Goal: Information Seeking & Learning: Understand process/instructions

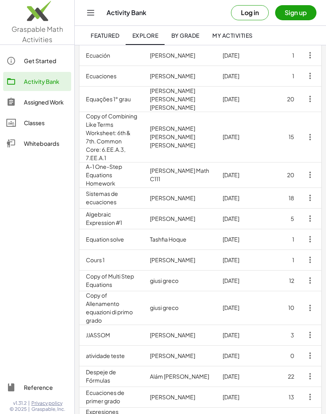
scroll to position [315, 0]
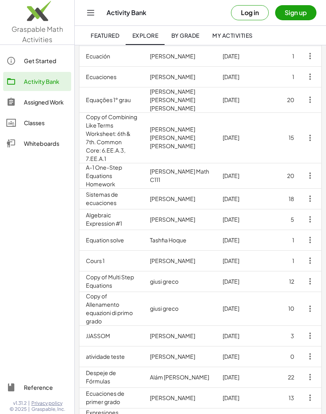
click at [104, 230] on td "Equation solve" at bounding box center [111, 240] width 64 height 21
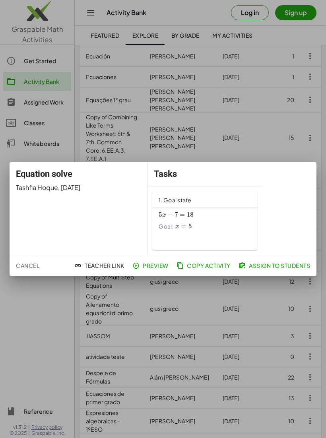
click at [214, 210] on div "5 x − 7 = 18 5x-7=18 5 x − 7 = 18 Goal: x = 5 x=5 x = 5" at bounding box center [204, 220] width 92 height 22
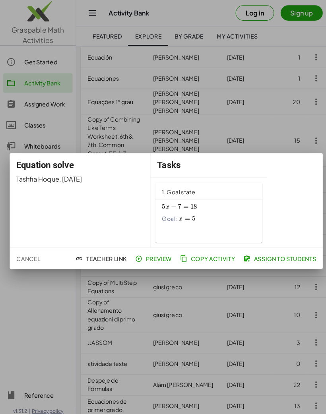
click at [158, 361] on div at bounding box center [163, 207] width 326 height 414
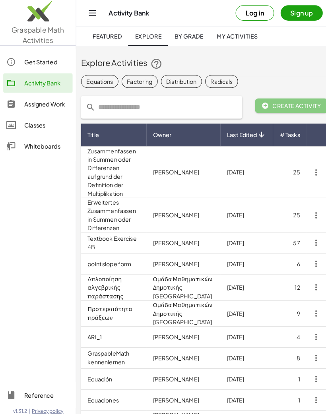
click at [183, 109] on input "text" at bounding box center [163, 105] width 139 height 22
click at [196, 101] on input "text" at bounding box center [163, 105] width 139 height 22
type input "*"
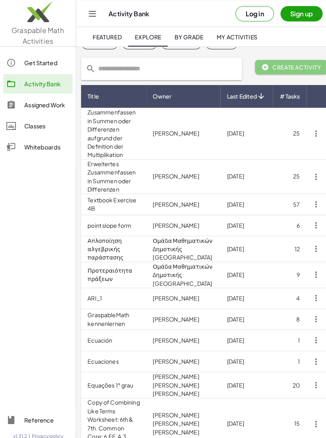
scroll to position [39, 0]
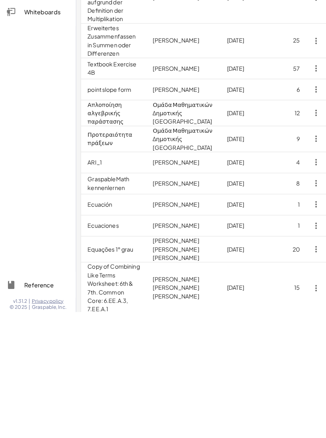
click at [141, 363] on td "Equações 1° grau" at bounding box center [111, 375] width 64 height 25
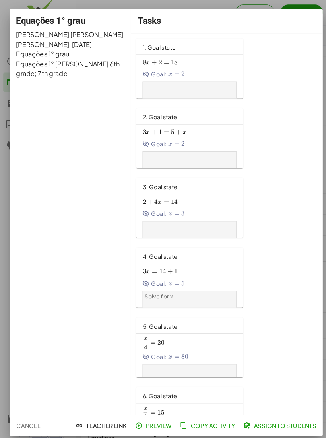
click at [183, 77] on div "8 x + 2 = 18 8x+2=18 8 x + 2 = 18 Goal: x = 2 x=2 x = 2" at bounding box center [186, 79] width 92 height 47
click at [140, 56] on div "8 x + 2 = 18 8x+2=18 8 x + 2 = 18 Goal: x = 2 x=2 x = 2" at bounding box center [186, 67] width 92 height 22
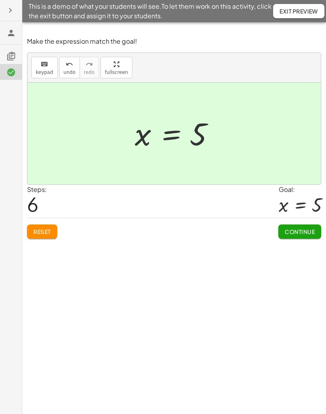
click at [298, 233] on span "Continue" at bounding box center [299, 231] width 30 height 7
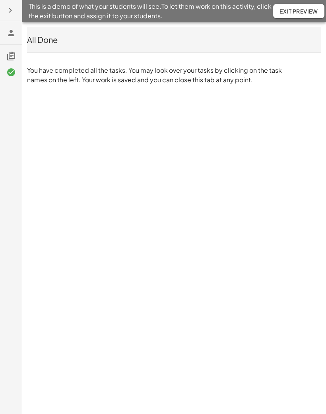
click at [273, 30] on div "All Done" at bounding box center [174, 39] width 294 height 25
click at [319, 114] on div "This is a demo of what your students will see. To let them work on this activit…" at bounding box center [163, 207] width 326 height 414
click at [13, 12] on icon "button" at bounding box center [11, 11] width 10 height 10
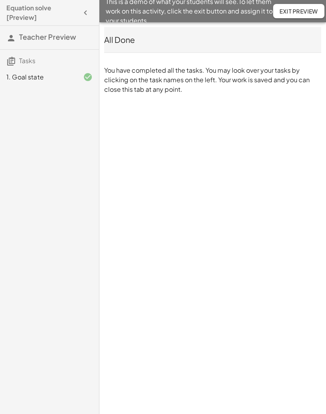
click at [90, 14] on icon "button" at bounding box center [86, 13] width 10 height 10
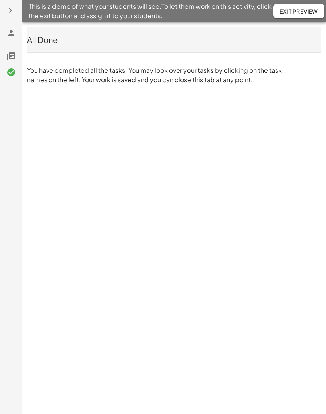
click at [12, 33] on icon at bounding box center [11, 33] width 10 height 10
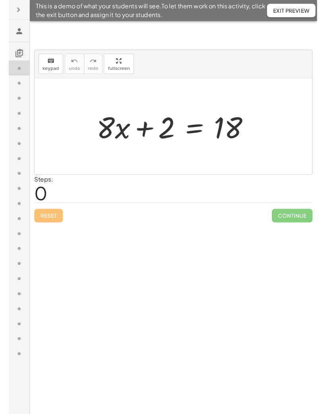
scroll to position [27, 79]
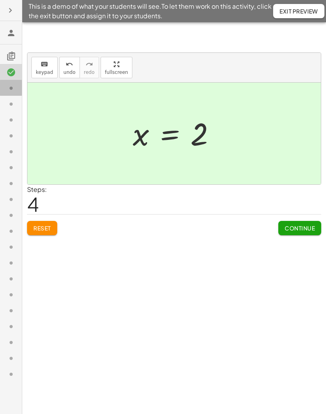
click at [12, 89] on icon at bounding box center [11, 88] width 10 height 10
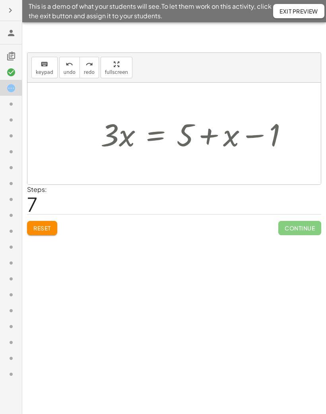
click at [64, 77] on button "undo undo" at bounding box center [69, 67] width 21 height 21
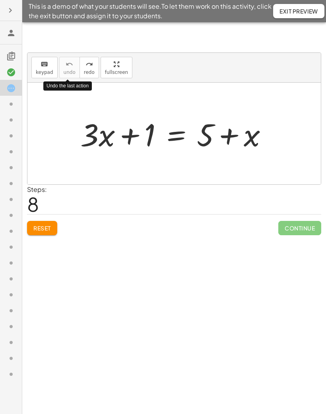
click at [13, 100] on icon at bounding box center [11, 104] width 10 height 10
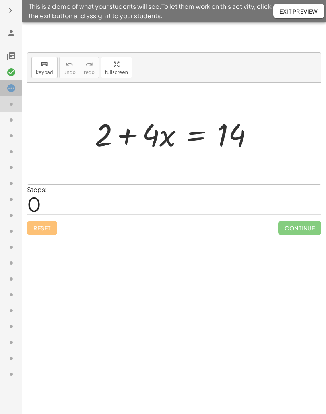
click at [14, 90] on icon at bounding box center [11, 88] width 10 height 10
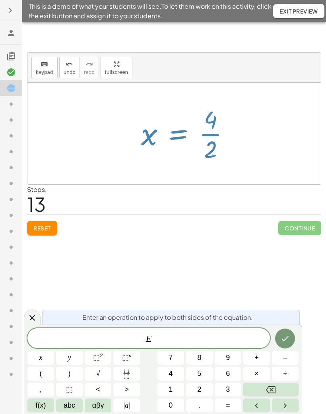
click at [281, 333] on button "Done" at bounding box center [285, 338] width 20 height 20
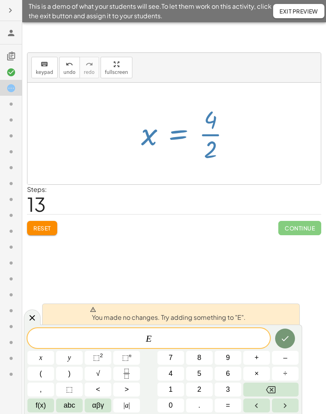
click at [35, 318] on icon at bounding box center [32, 318] width 10 height 10
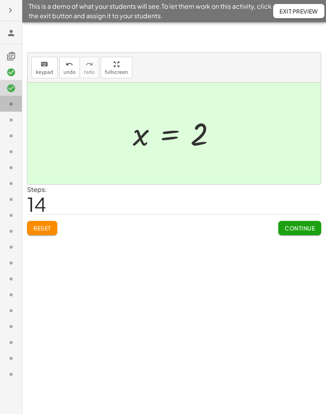
click at [12, 104] on icon at bounding box center [11, 104] width 10 height 10
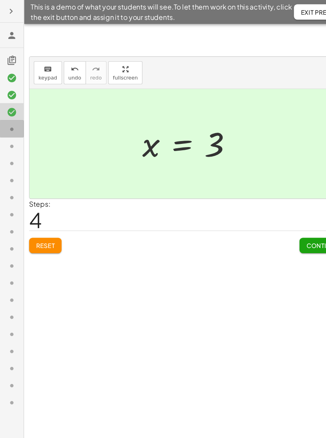
click at [8, 127] on div at bounding box center [11, 120] width 22 height 16
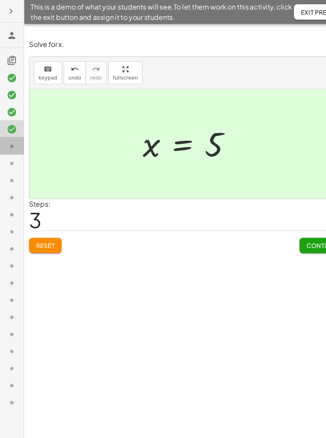
click at [11, 137] on icon at bounding box center [11, 136] width 10 height 10
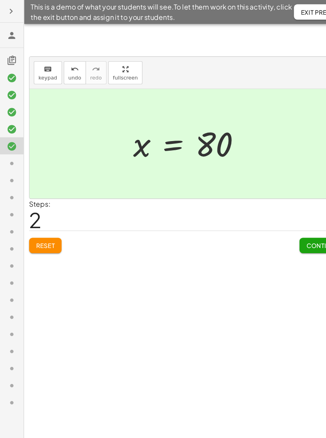
click at [10, 152] on icon at bounding box center [11, 152] width 10 height 10
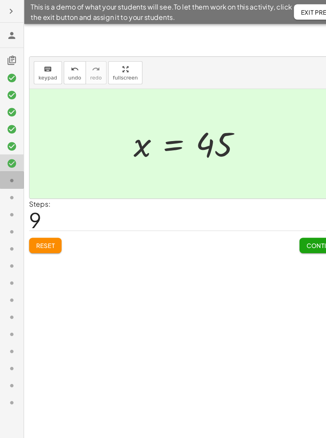
click at [12, 172] on icon at bounding box center [11, 168] width 10 height 10
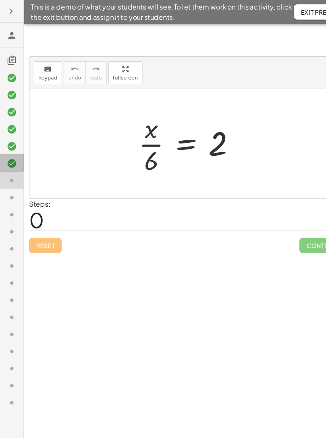
click at [14, 144] on div at bounding box center [11, 151] width 22 height 16
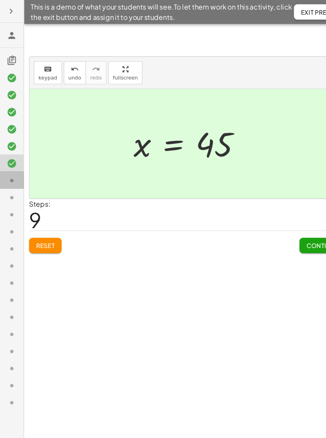
click at [14, 166] on icon at bounding box center [11, 168] width 10 height 10
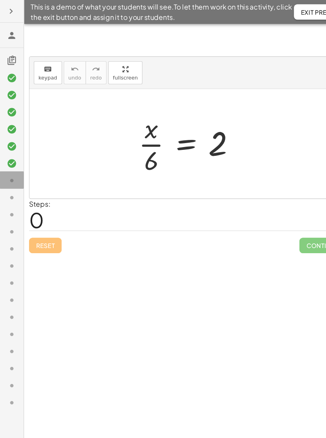
click at [15, 167] on icon at bounding box center [11, 168] width 10 height 10
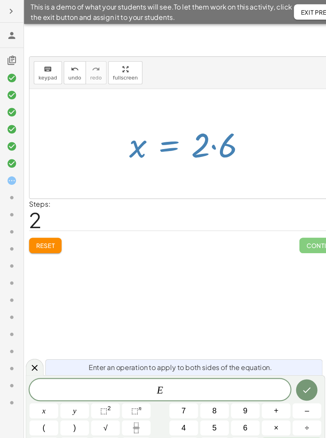
click at [153, 221] on div "Reset Continue" at bounding box center [174, 224] width 294 height 21
click at [282, 367] on icon "Done" at bounding box center [285, 362] width 10 height 10
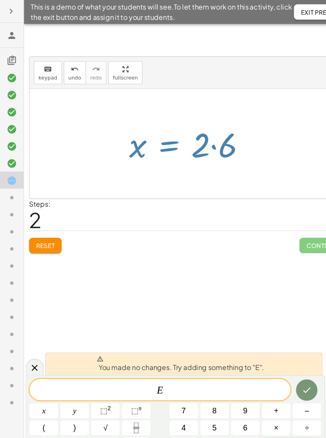
click at [31, 336] on div at bounding box center [32, 340] width 17 height 15
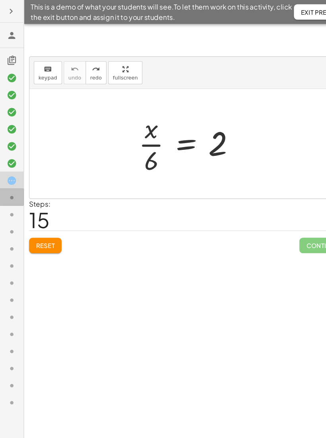
click at [9, 188] on icon at bounding box center [11, 184] width 10 height 10
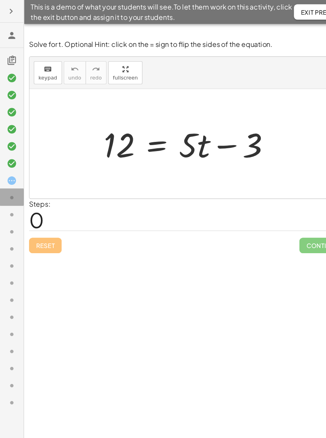
click at [14, 185] on icon at bounding box center [11, 184] width 10 height 10
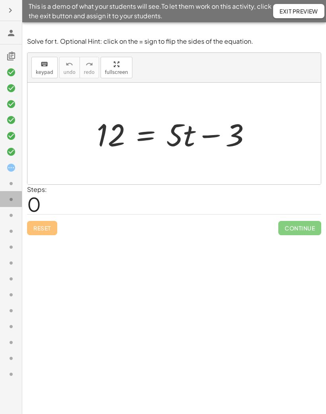
click at [14, 168] on icon at bounding box center [11, 168] width 10 height 10
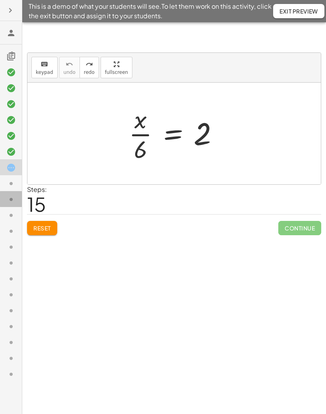
click at [10, 169] on icon at bounding box center [11, 168] width 10 height 10
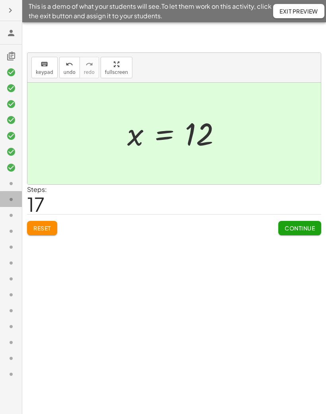
click at [5, 182] on div at bounding box center [11, 183] width 22 height 16
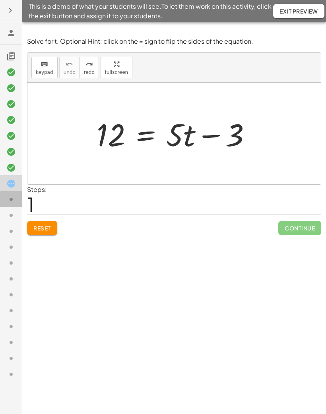
click at [11, 205] on div at bounding box center [11, 199] width 22 height 16
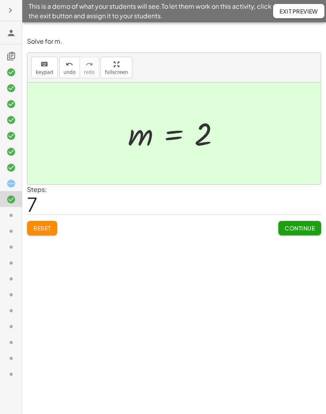
click at [11, 182] on icon at bounding box center [11, 184] width 10 height 10
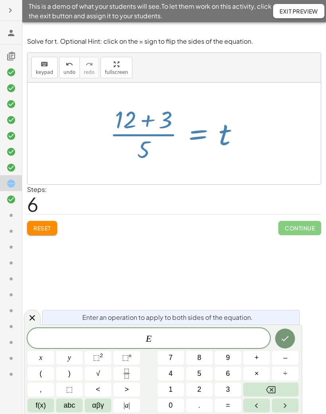
click at [30, 315] on icon at bounding box center [32, 318] width 10 height 10
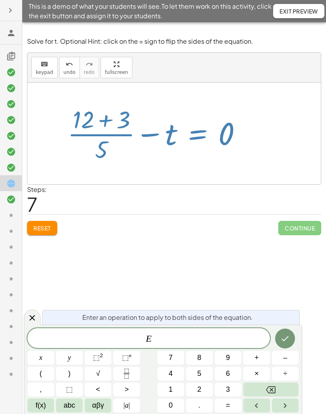
click at [276, 382] on button "Backspace" at bounding box center [270, 389] width 55 height 14
click at [174, 367] on button "4" at bounding box center [170, 374] width 27 height 14
click at [273, 386] on icon "Backspace" at bounding box center [271, 390] width 10 height 10
click at [27, 313] on icon at bounding box center [32, 318] width 10 height 10
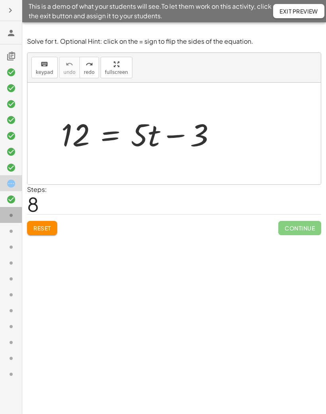
click at [13, 215] on icon at bounding box center [11, 216] width 10 height 10
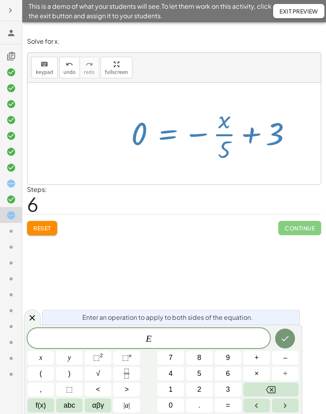
click at [32, 310] on div at bounding box center [32, 316] width 17 height 15
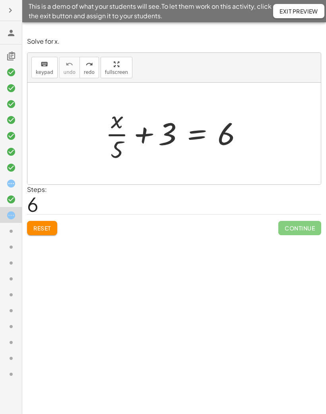
click at [11, 180] on icon at bounding box center [11, 184] width 10 height 10
